Goal: Information Seeking & Learning: Learn about a topic

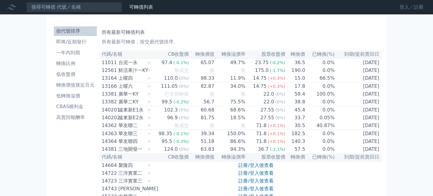
click at [402, 7] on link "登入／註冊" at bounding box center [411, 7] width 33 height 10
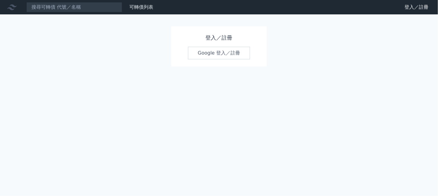
click at [208, 57] on link "Google 登入／註冊" at bounding box center [219, 53] width 62 height 13
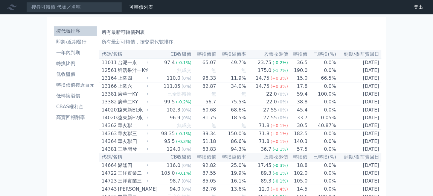
click at [270, 33] on h1 "所有最新可轉債列表" at bounding box center [241, 32] width 278 height 7
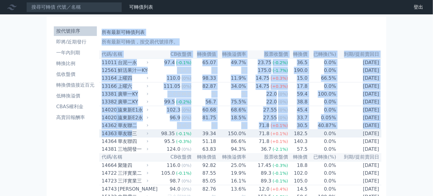
drag, startPoint x: 99, startPoint y: 138, endPoint x: 130, endPoint y: 138, distance: 31.7
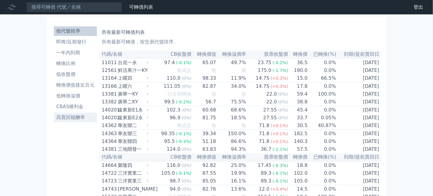
click at [77, 121] on link "高賣回報酬率" at bounding box center [75, 117] width 43 height 10
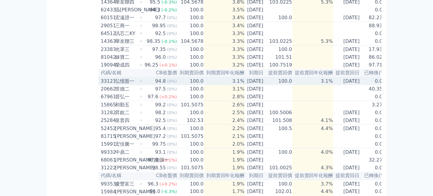
scroll to position [179, 0]
